Goal: Information Seeking & Learning: Learn about a topic

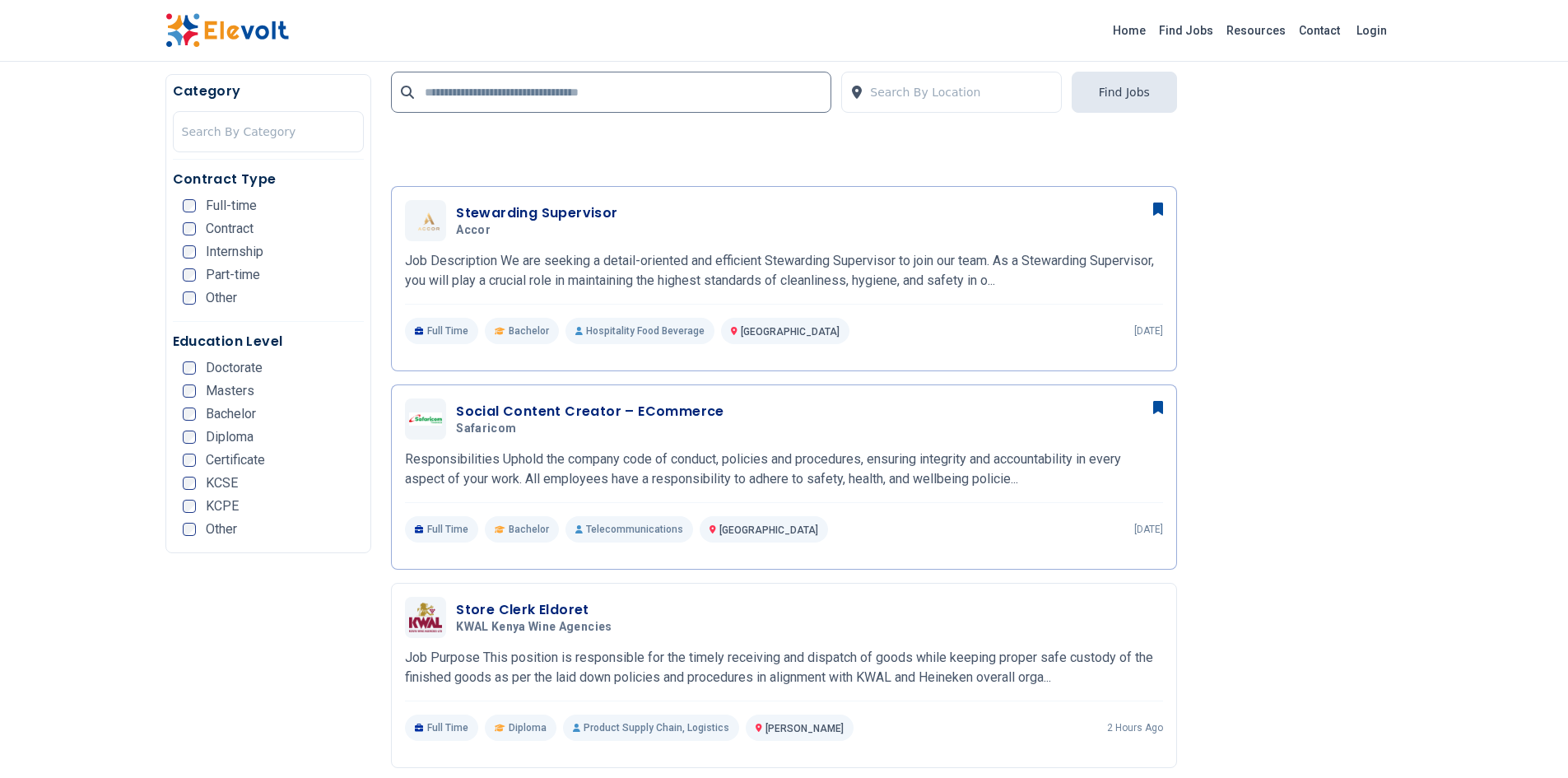
scroll to position [1774, 0]
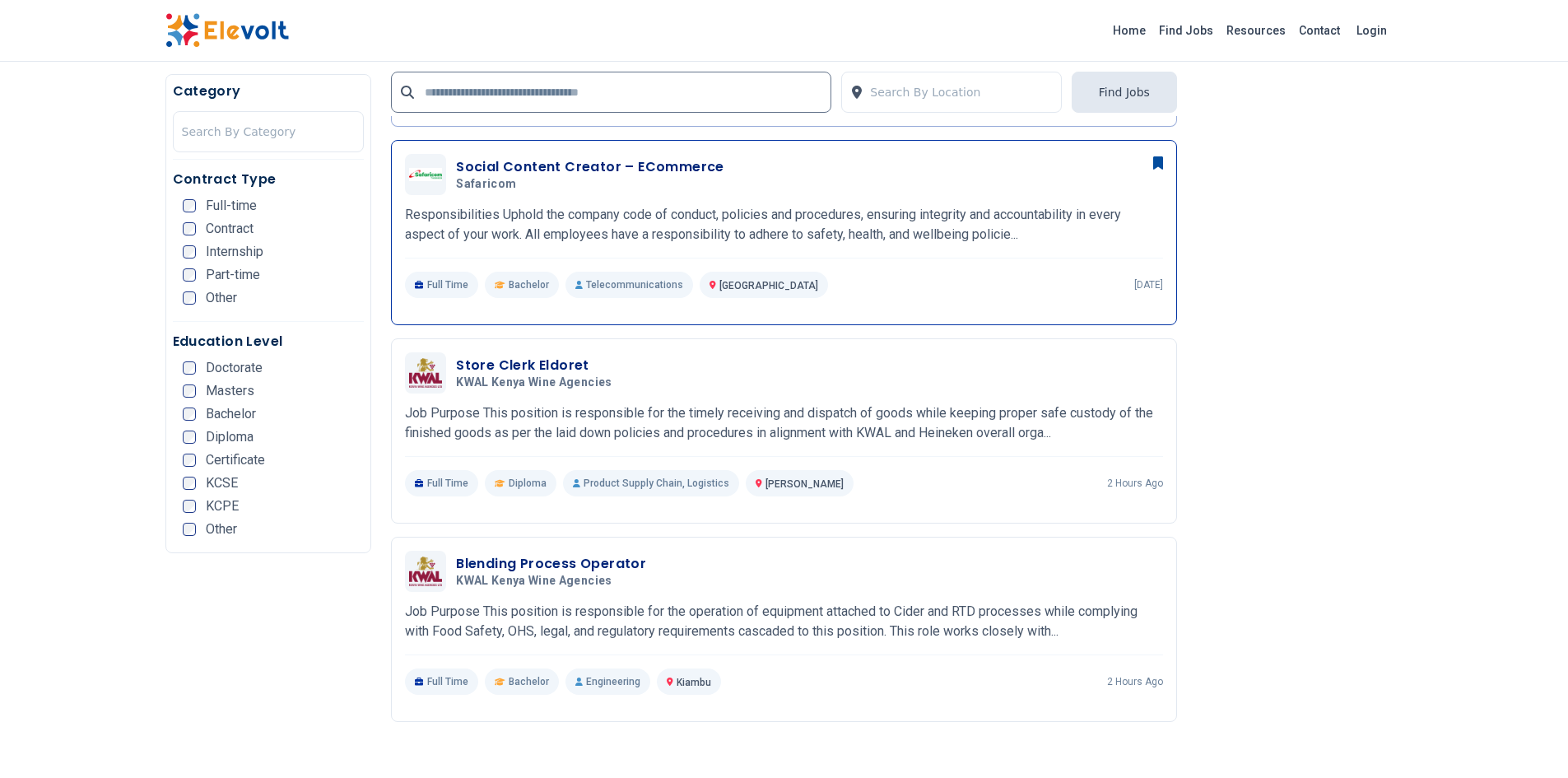
click at [596, 166] on h3 "Social Content Creator – ECommerce" at bounding box center [590, 167] width 269 height 20
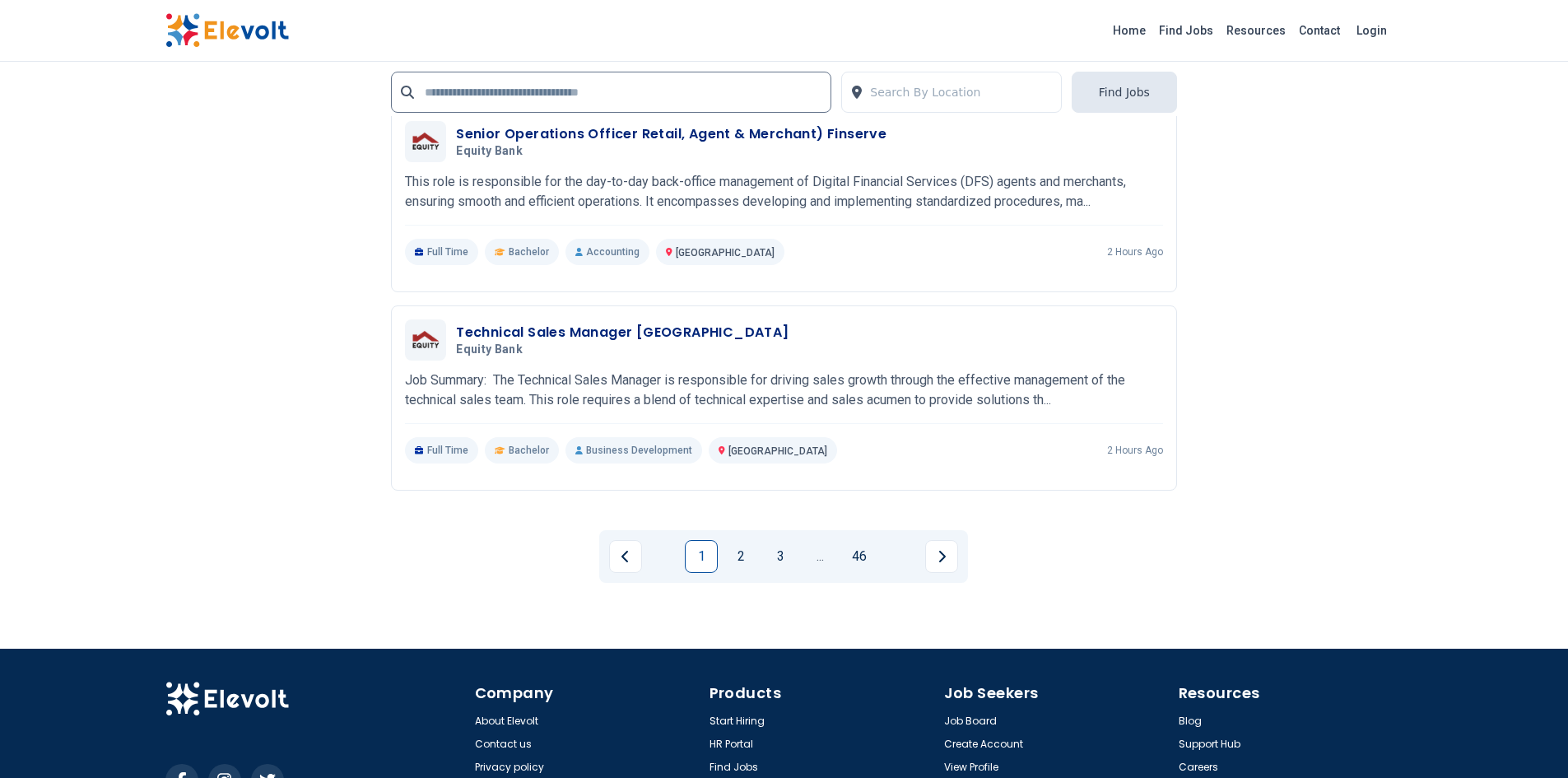
scroll to position [3651, 0]
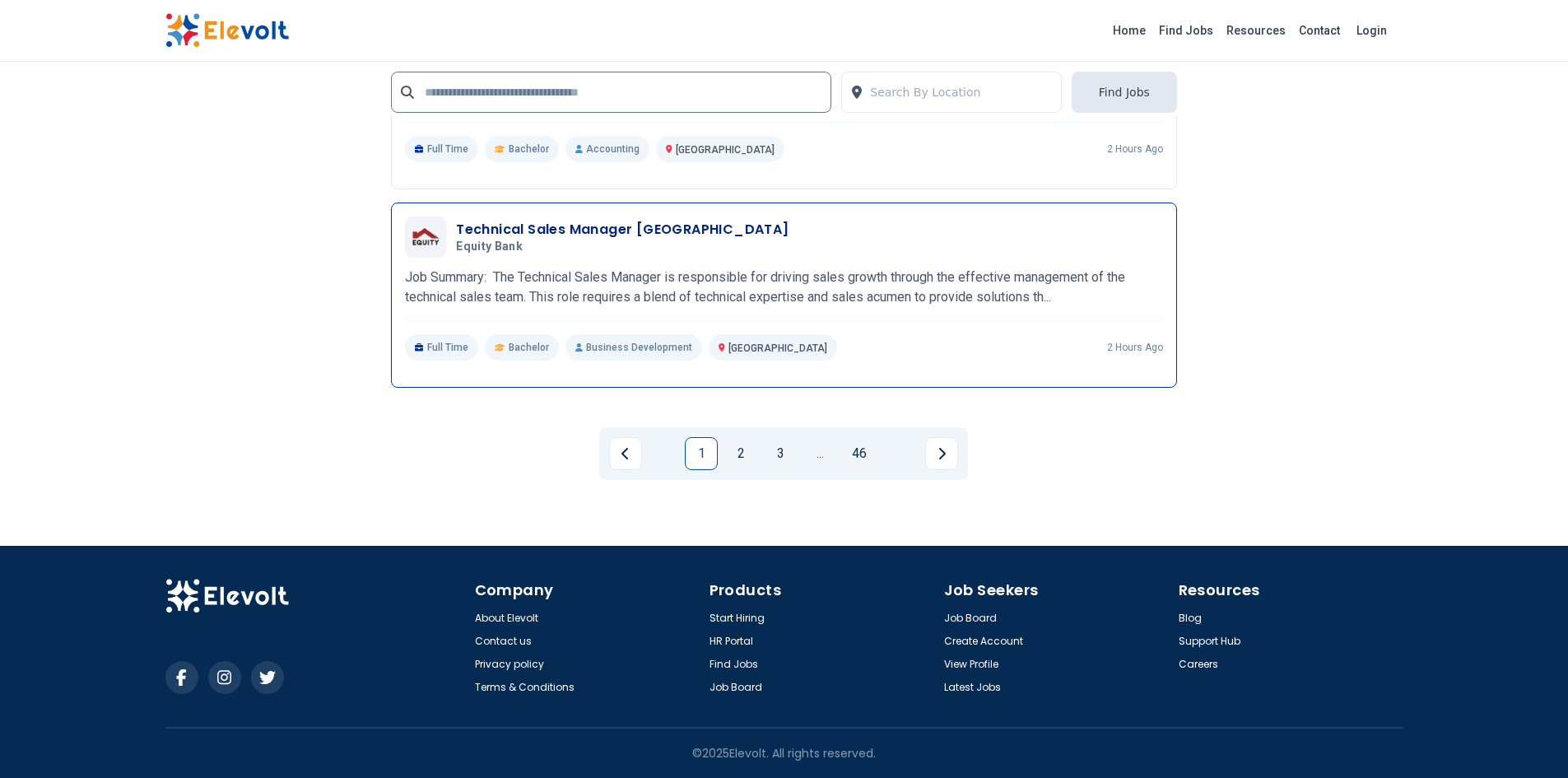
click at [1080, 384] on div "Technical Sales Manager Finserve Equity Bank 08/25/2025 09/24/2025 Nairobi KE J…" at bounding box center [784, 295] width 786 height 186
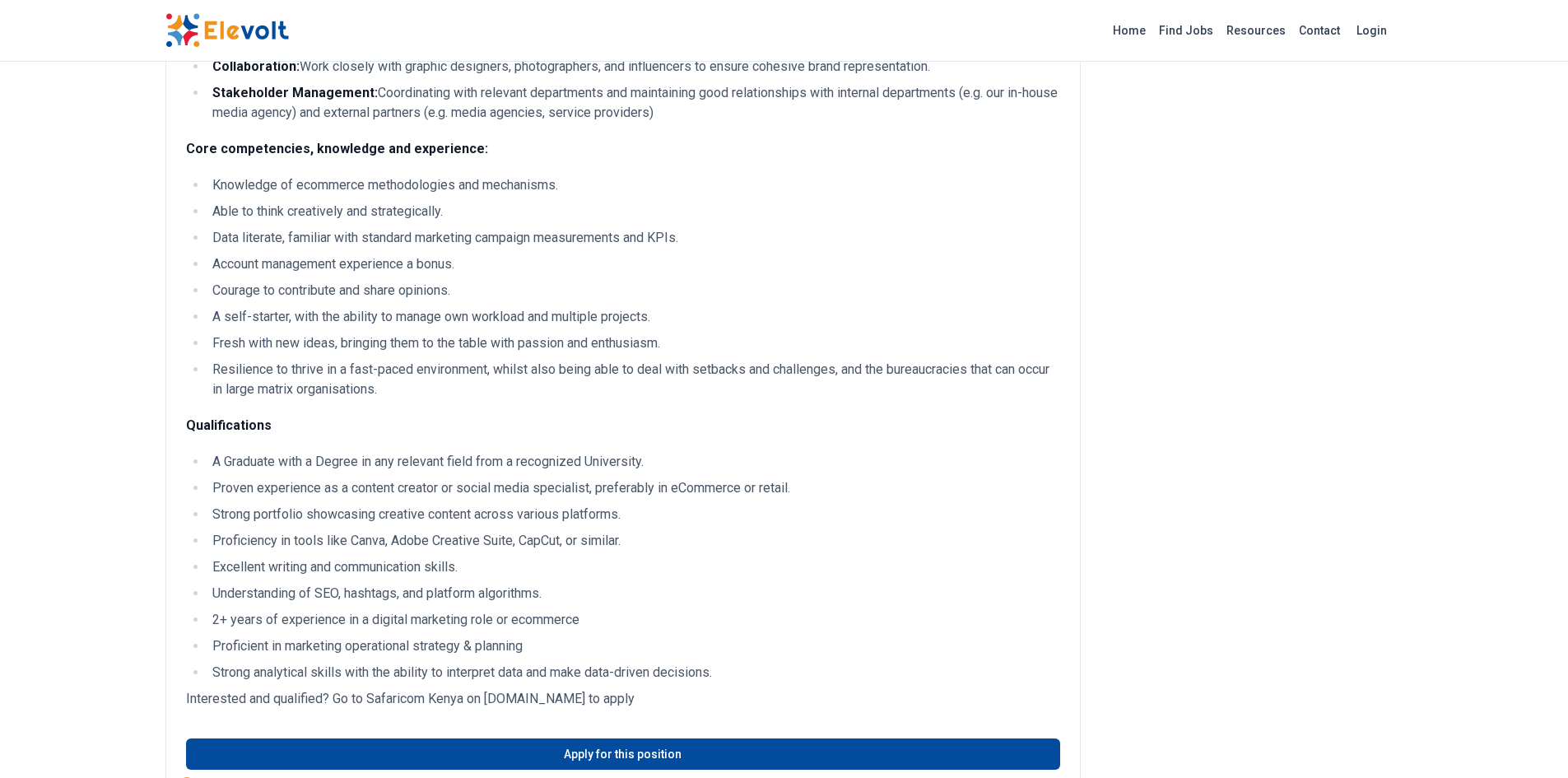
scroll to position [437, 0]
